Goal: Contribute content: Add original content to the website for others to see

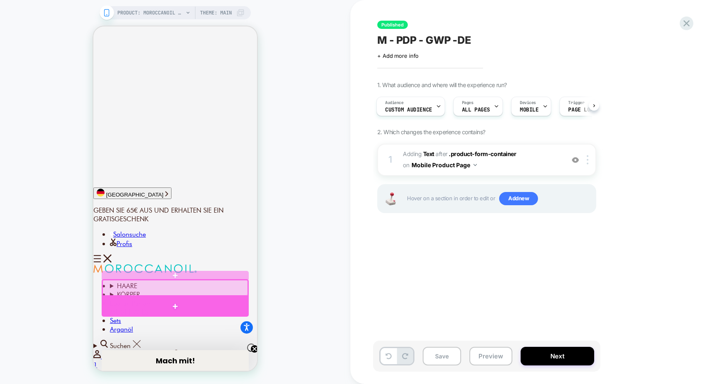
click at [171, 301] on div at bounding box center [175, 306] width 147 height 21
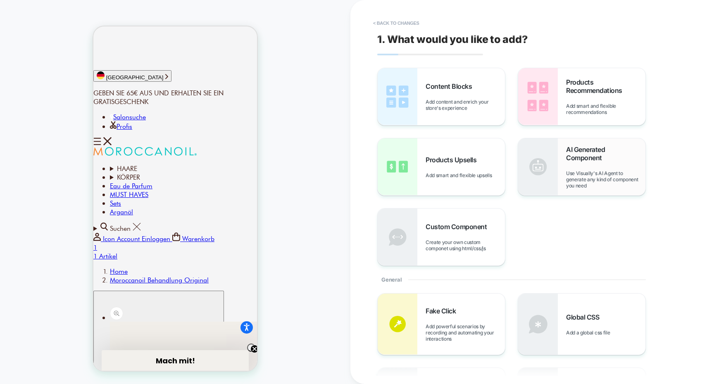
scroll to position [377, 0]
click at [473, 86] on span "Content Blocks" at bounding box center [450, 86] width 50 height 8
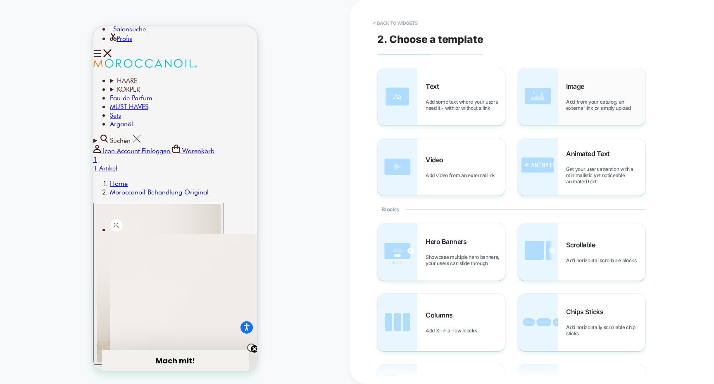
click at [586, 84] on span "Image" at bounding box center [577, 86] width 22 height 8
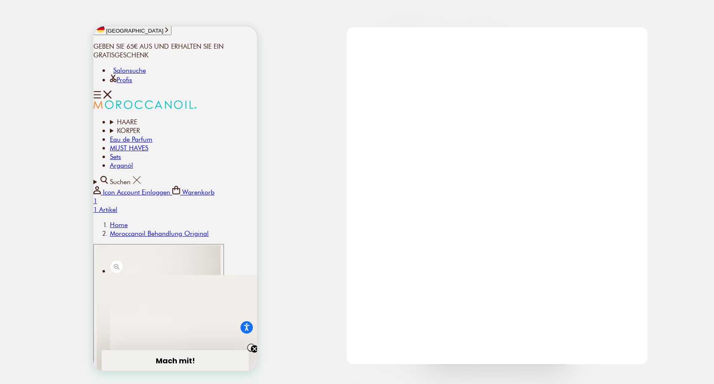
scroll to position [421, 0]
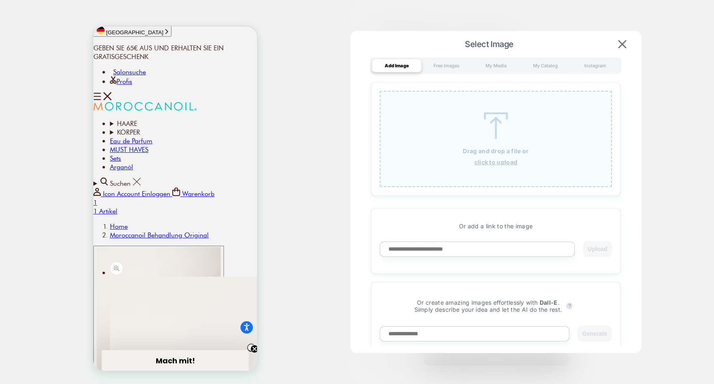
click at [482, 158] on div "Drag and drop a file or click to upload" at bounding box center [495, 139] width 232 height 96
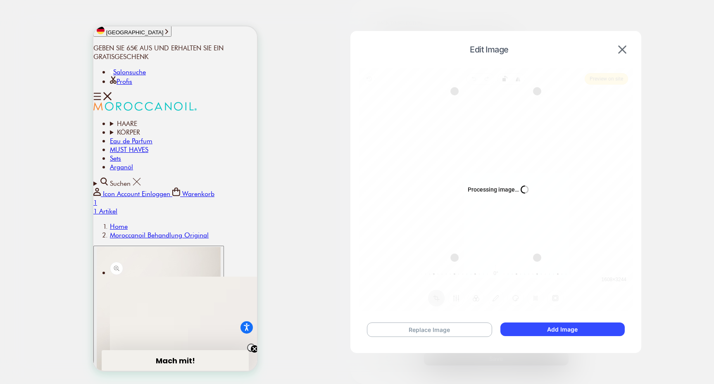
scroll to position [607, 0]
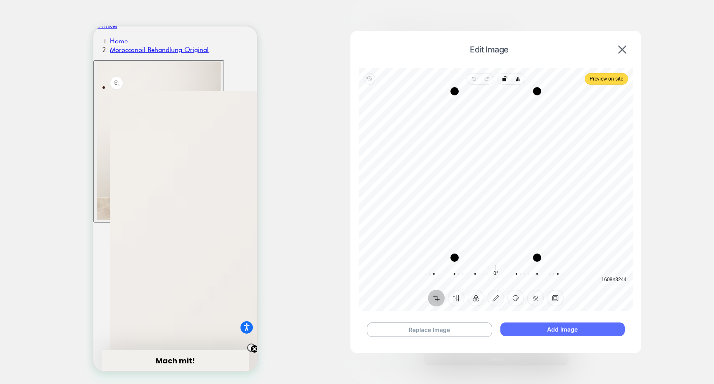
click at [559, 332] on button "Add Image" at bounding box center [562, 329] width 124 height 14
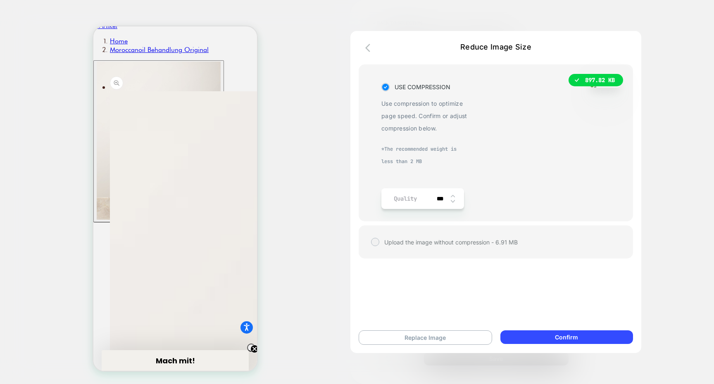
scroll to position [16, 0]
click at [432, 258] on div "Upload the image without compression - 6.91 MB" at bounding box center [495, 241] width 274 height 33
click at [443, 209] on div "USE COMPRESSION Use compression to optimize page speed. Confirm or adjust compr…" at bounding box center [424, 145] width 87 height 128
click at [555, 329] on div "Replace Image Confirm" at bounding box center [495, 337] width 291 height 31
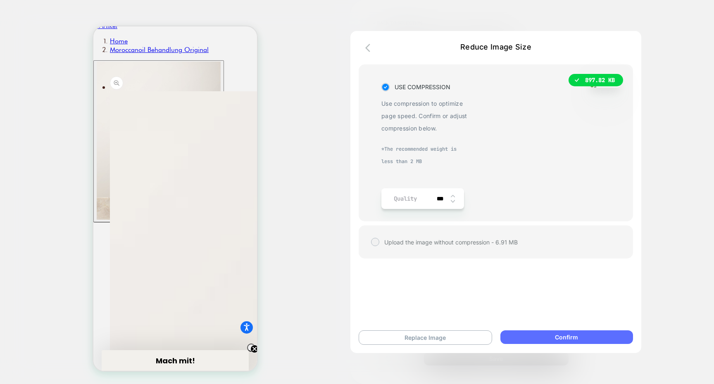
click at [574, 334] on button "Confirm" at bounding box center [566, 337] width 133 height 14
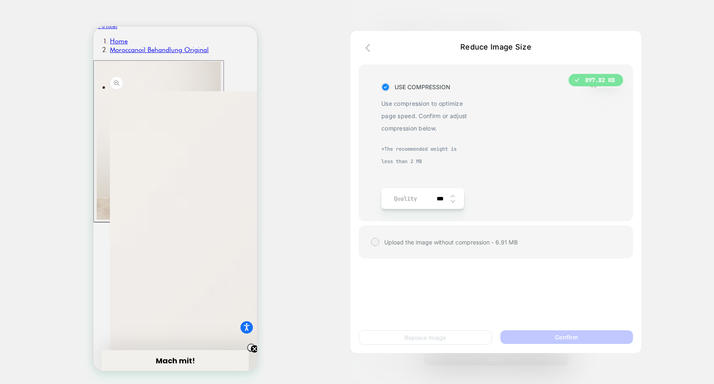
scroll to position [16, 0]
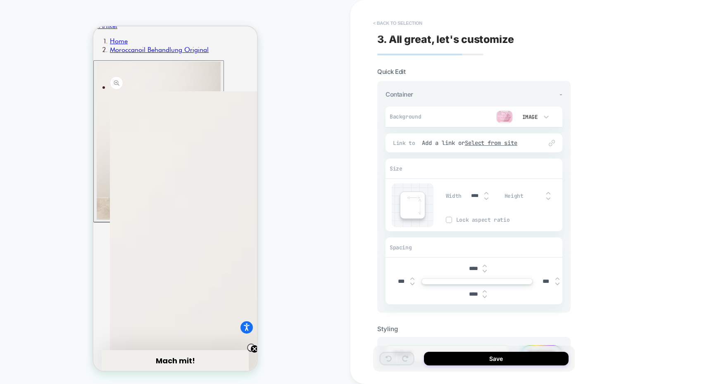
click at [395, 27] on button "< Back to selection" at bounding box center [397, 23] width 57 height 13
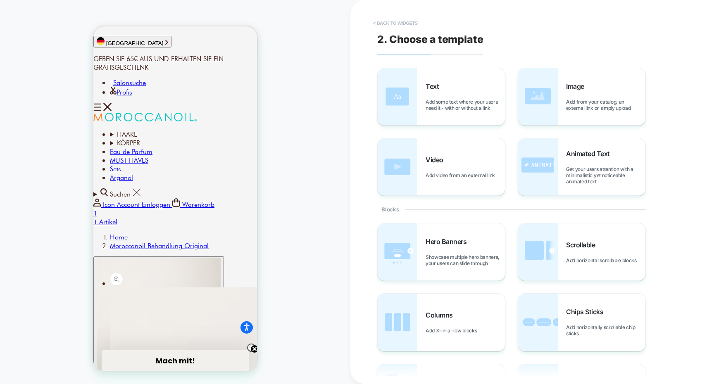
click at [394, 21] on button "< Back to widgets" at bounding box center [395, 23] width 53 height 13
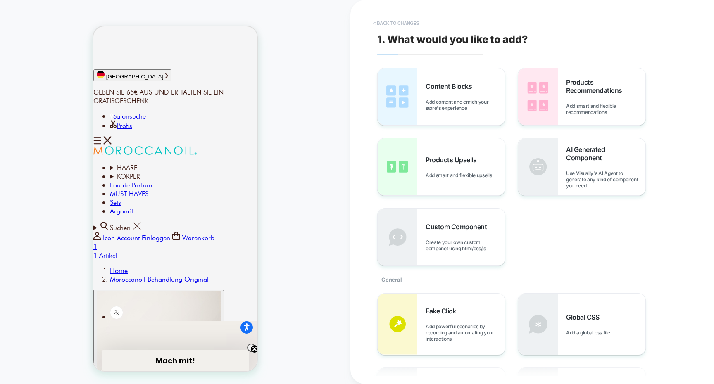
click at [394, 21] on button "< Back to changes" at bounding box center [396, 23] width 55 height 13
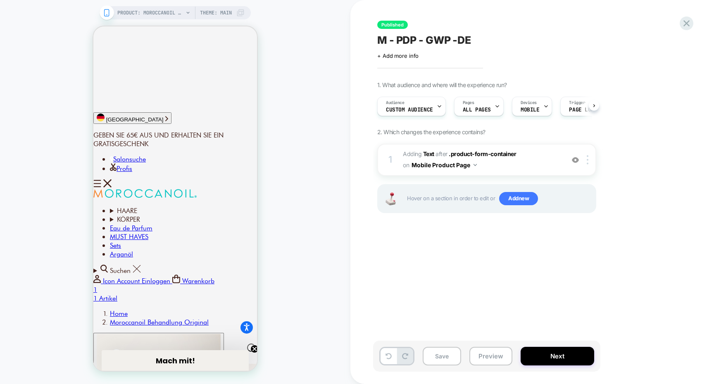
scroll to position [0, 0]
click at [683, 27] on icon at bounding box center [685, 23] width 11 height 11
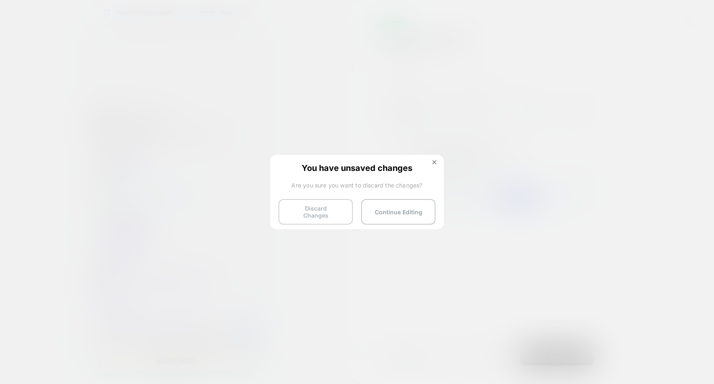
click at [346, 207] on button "Discard Changes" at bounding box center [315, 212] width 74 height 26
